Goal: Task Accomplishment & Management: Use online tool/utility

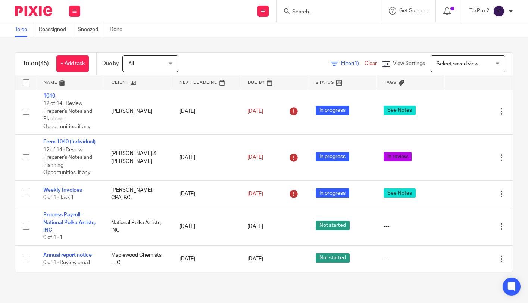
scroll to position [2051, 0]
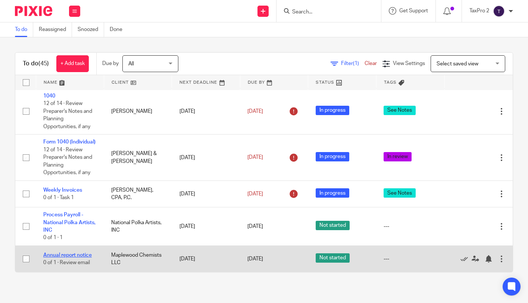
click at [63, 254] on link "Annual report notice" at bounding box center [67, 254] width 49 height 5
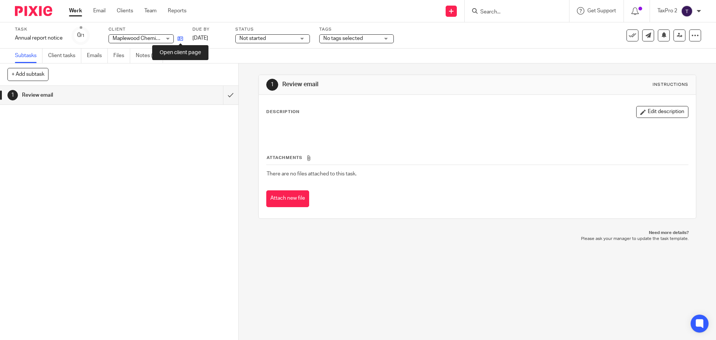
click at [179, 38] on icon at bounding box center [181, 39] width 6 height 6
